Goal: Find contact information: Find contact information

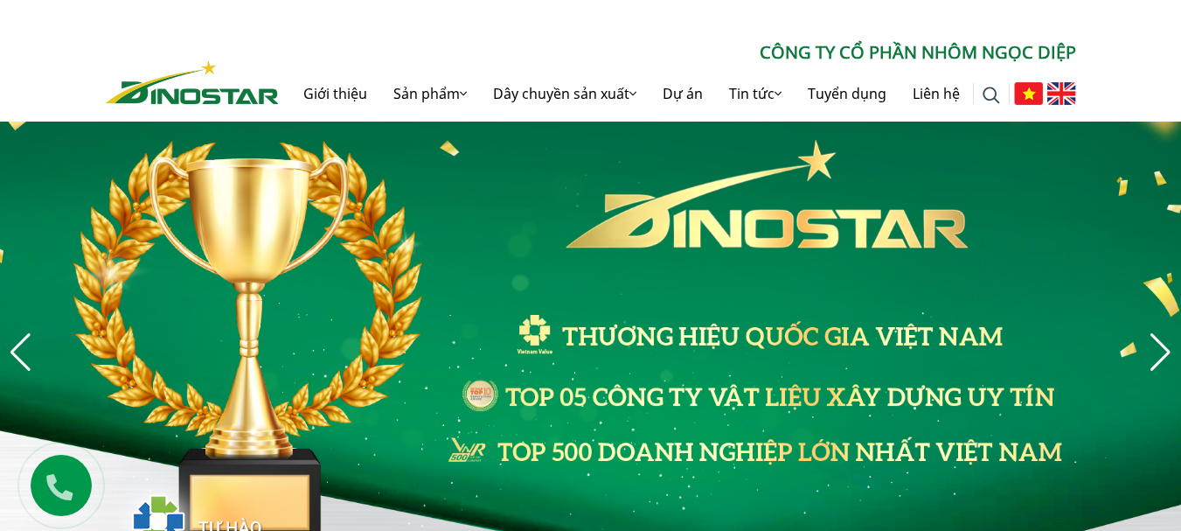
click at [1053, 91] on ul at bounding box center [1043, 94] width 66 height 56
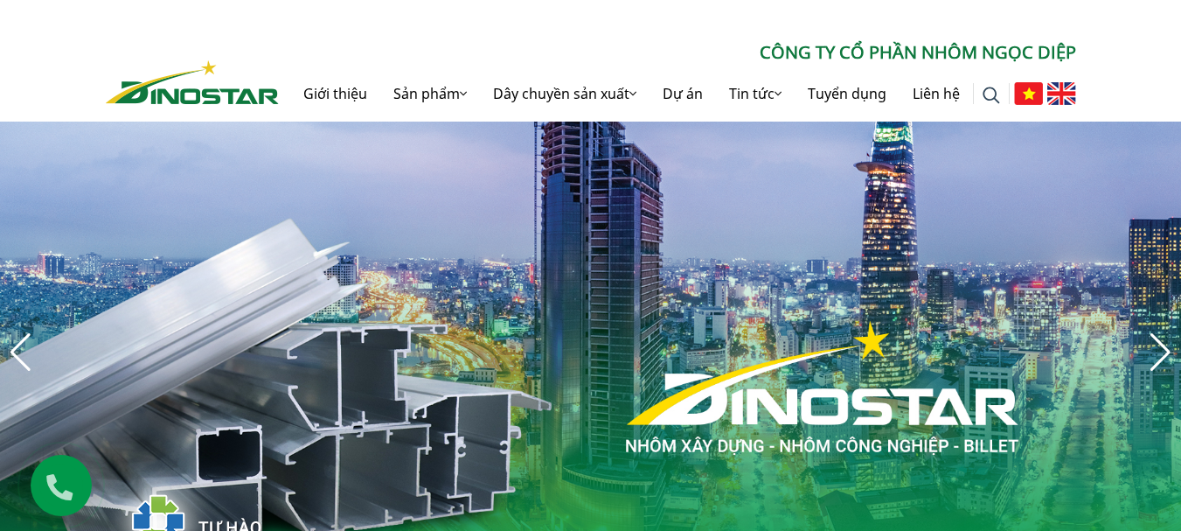
click at [1065, 97] on img at bounding box center [1061, 93] width 29 height 23
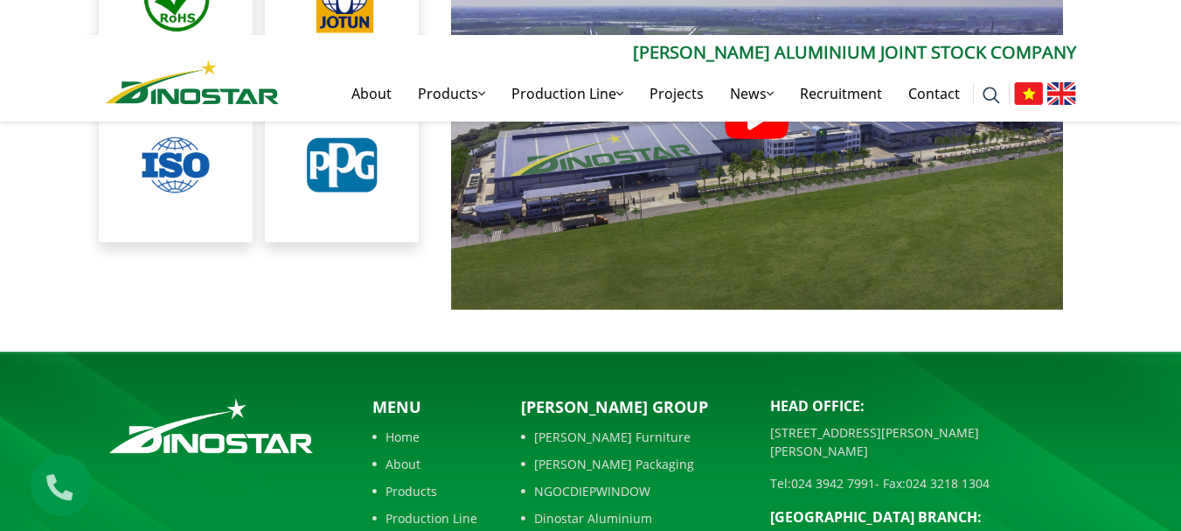
scroll to position [4071, 0]
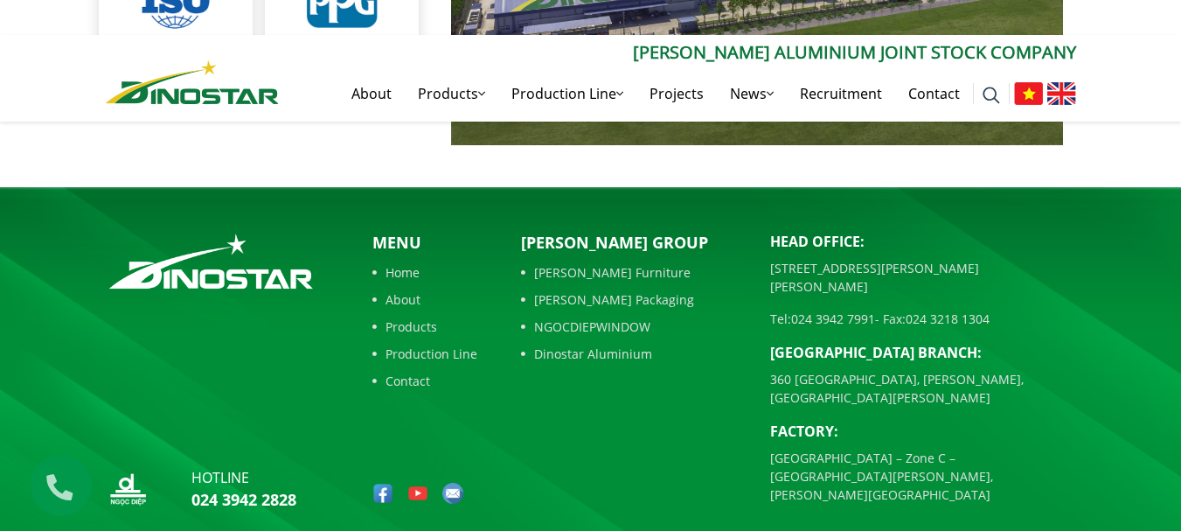
drag, startPoint x: 767, startPoint y: 253, endPoint x: 1070, endPoint y: 250, distance: 302.5
click at [1070, 250] on div "Head Office: [STREET_ADDRESS][PERSON_NAME][PERSON_NAME] Tel: [PHONE_NUMBER] - F…" at bounding box center [923, 374] width 332 height 287
copy p "[STREET_ADDRESS][PERSON_NAME][PERSON_NAME]"
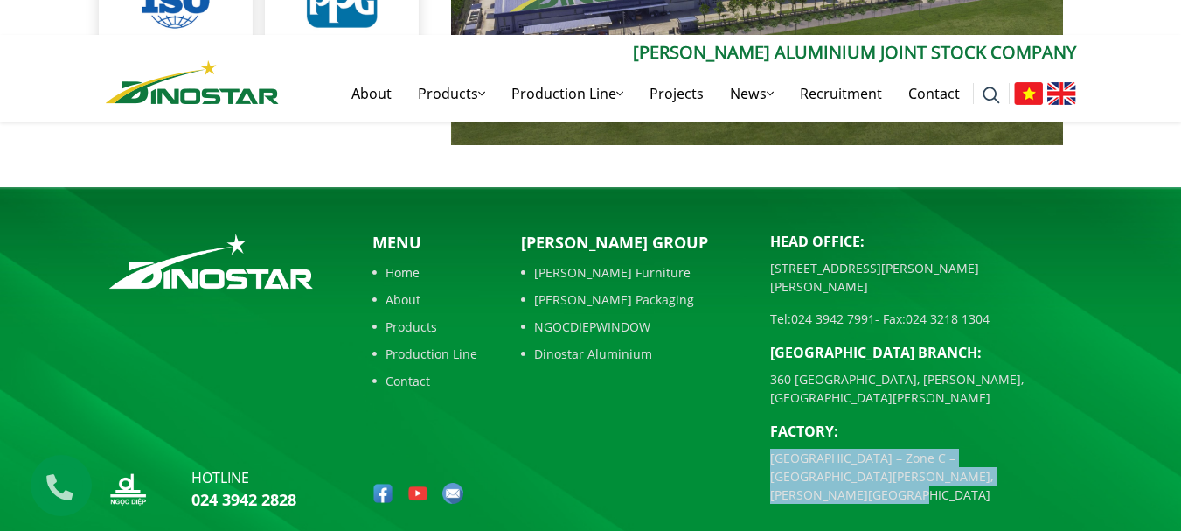
drag, startPoint x: 770, startPoint y: 427, endPoint x: 990, endPoint y: 452, distance: 221.6
click at [990, 452] on p "[GEOGRAPHIC_DATA] – Zone C – [GEOGRAPHIC_DATA][PERSON_NAME], [PERSON_NAME][GEOG…" at bounding box center [923, 475] width 306 height 55
copy p "[GEOGRAPHIC_DATA] – Zone C – [GEOGRAPHIC_DATA][PERSON_NAME], [PERSON_NAME][GEOG…"
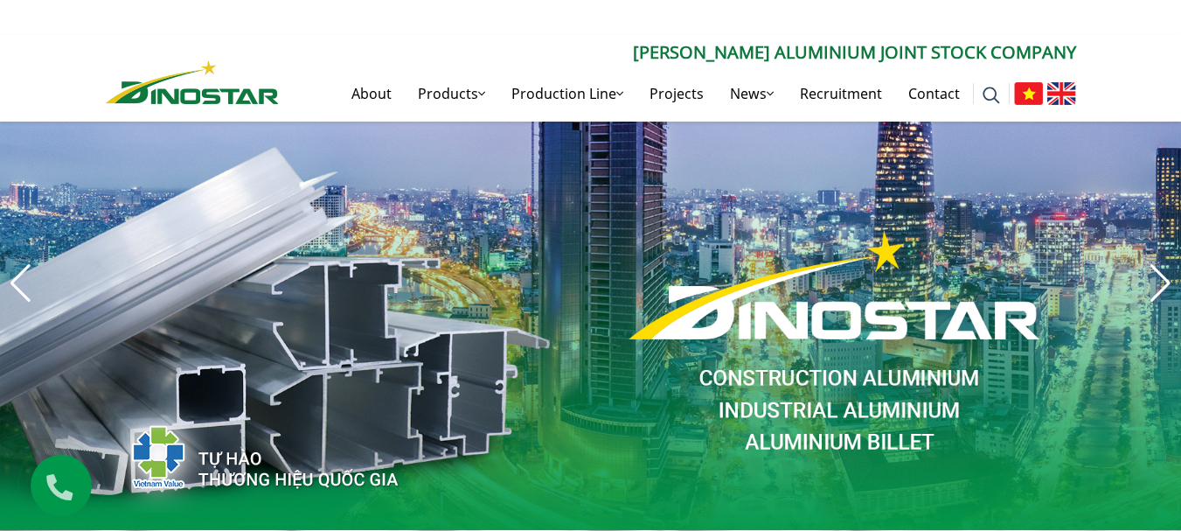
scroll to position [175, 0]
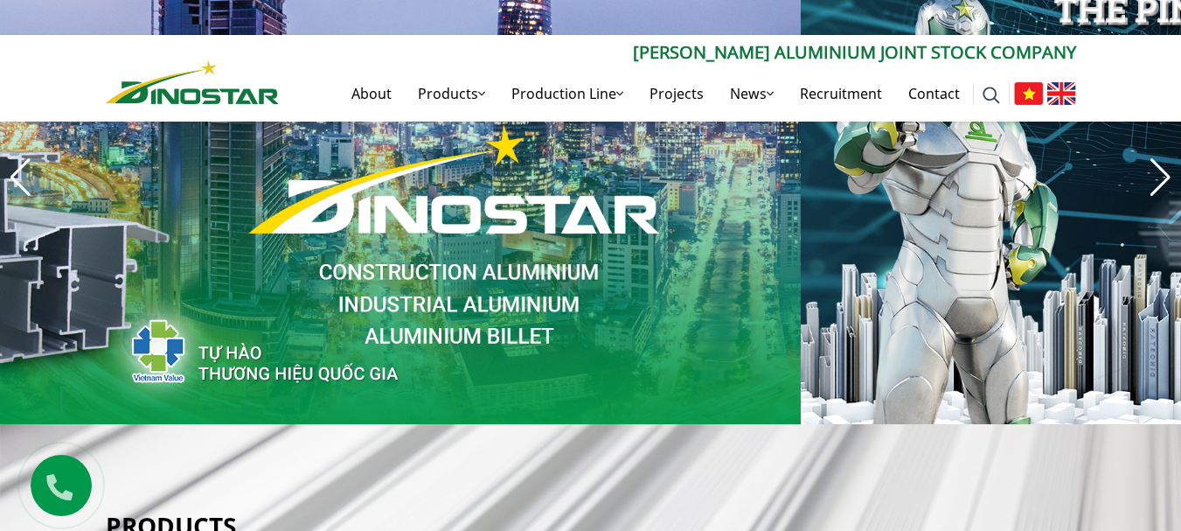
click at [297, 275] on img "6 / 8" at bounding box center [210, 177] width 1181 height 494
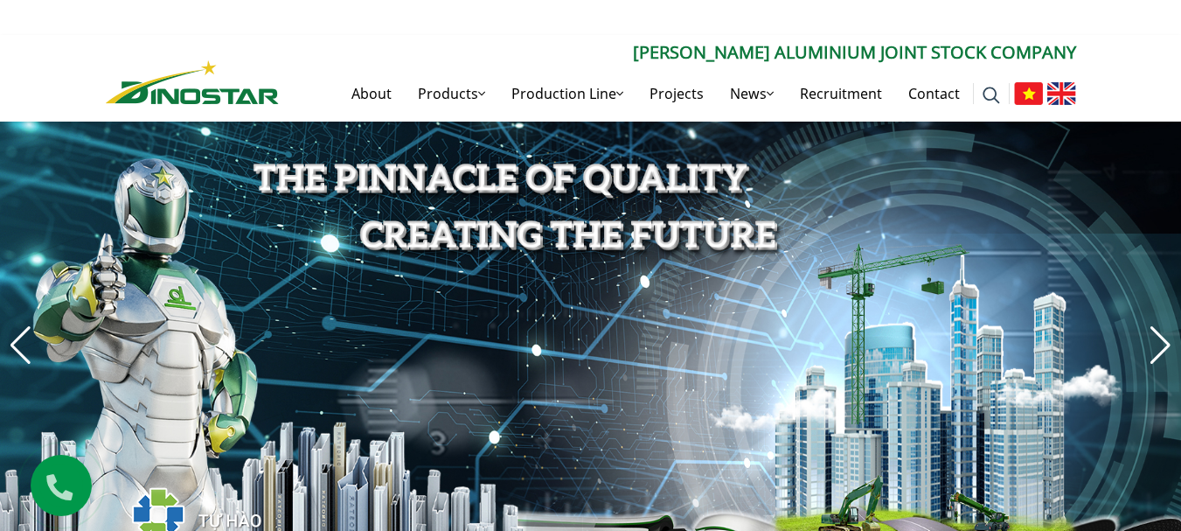
scroll to position [0, 0]
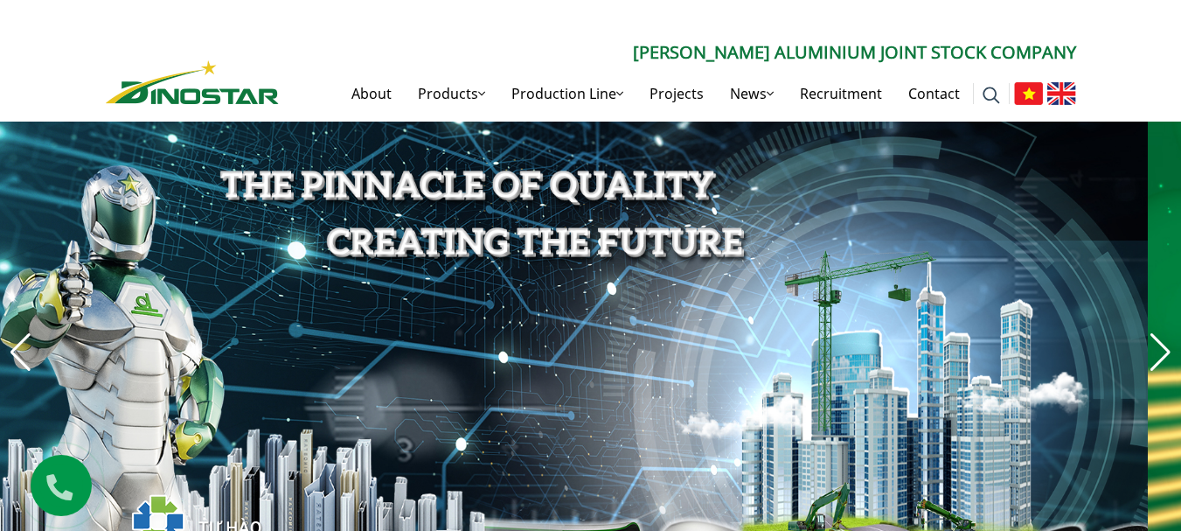
click at [262, 281] on img "7 / 8" at bounding box center [557, 352] width 1181 height 494
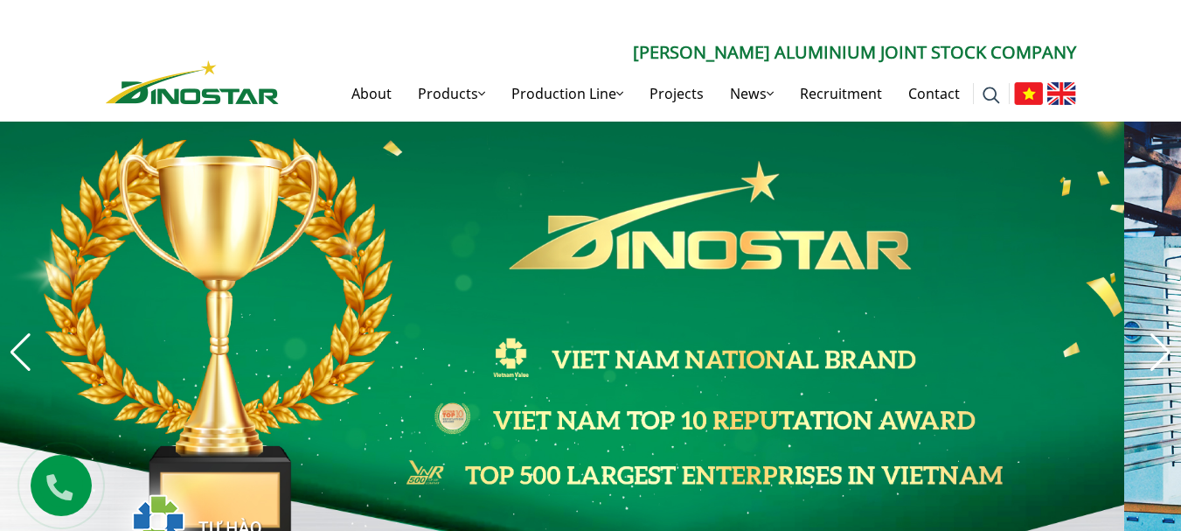
click at [365, 256] on img "3 / 8" at bounding box center [533, 352] width 1181 height 494
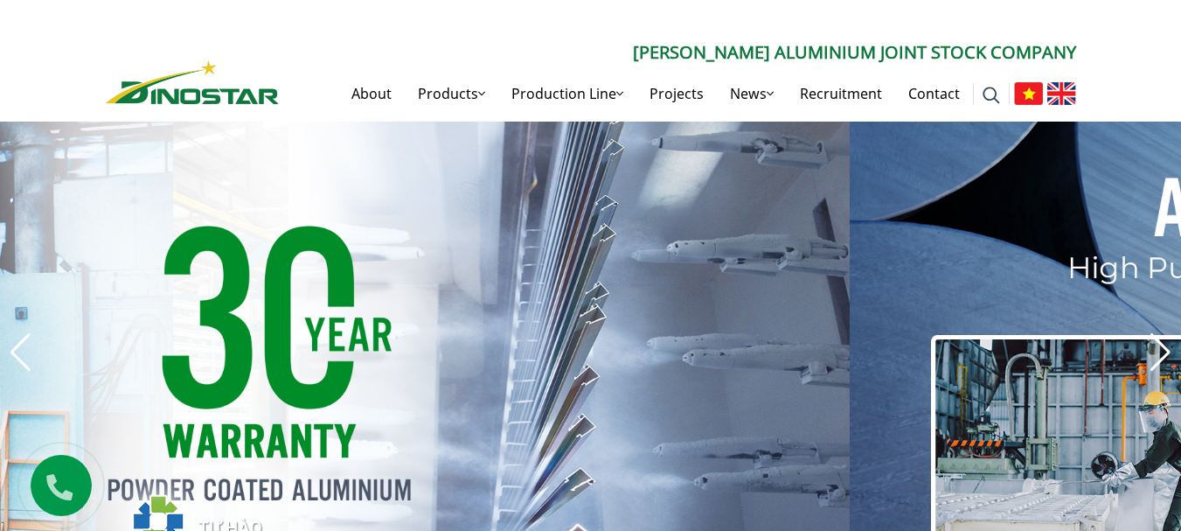
click at [183, 269] on img "4 / 8" at bounding box center [259, 352] width 1181 height 494
